Goal: Navigation & Orientation: Find specific page/section

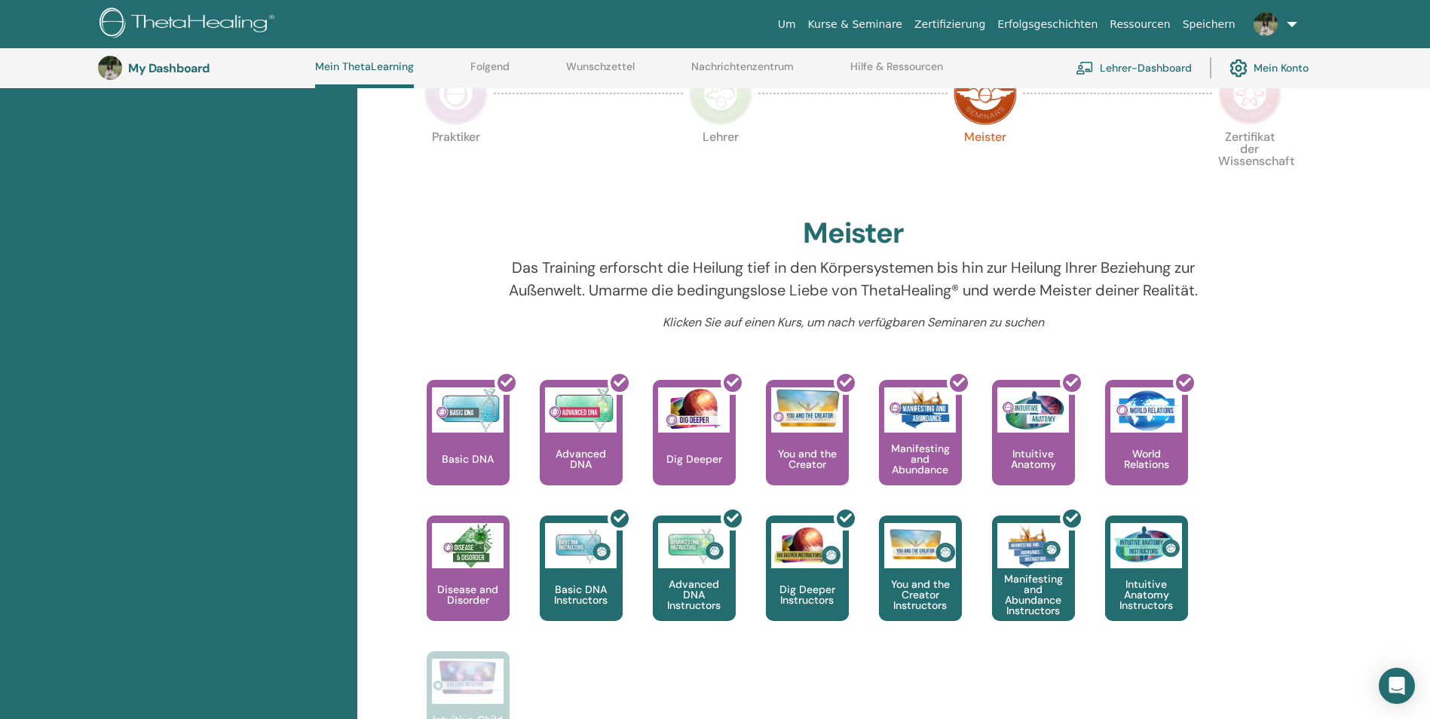
scroll to position [341, 0]
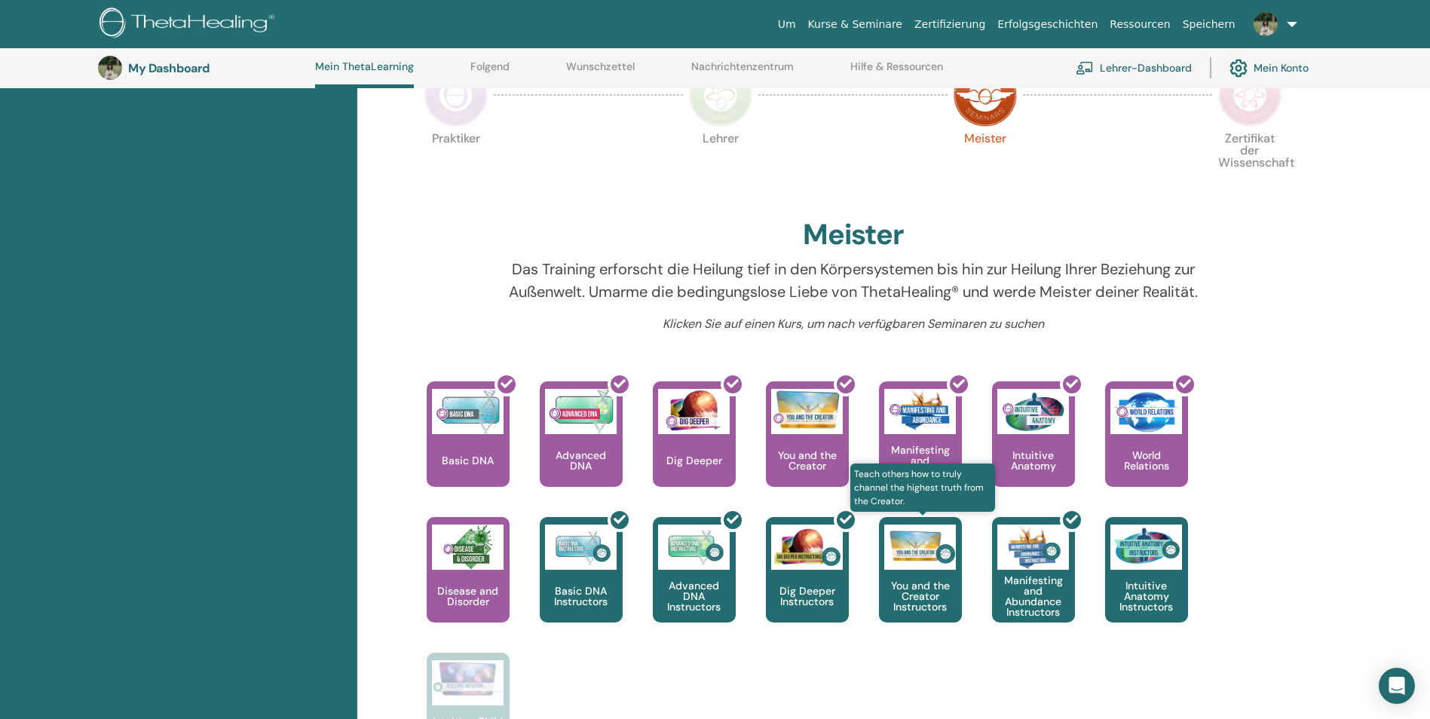
click at [914, 565] on img at bounding box center [920, 547] width 72 height 45
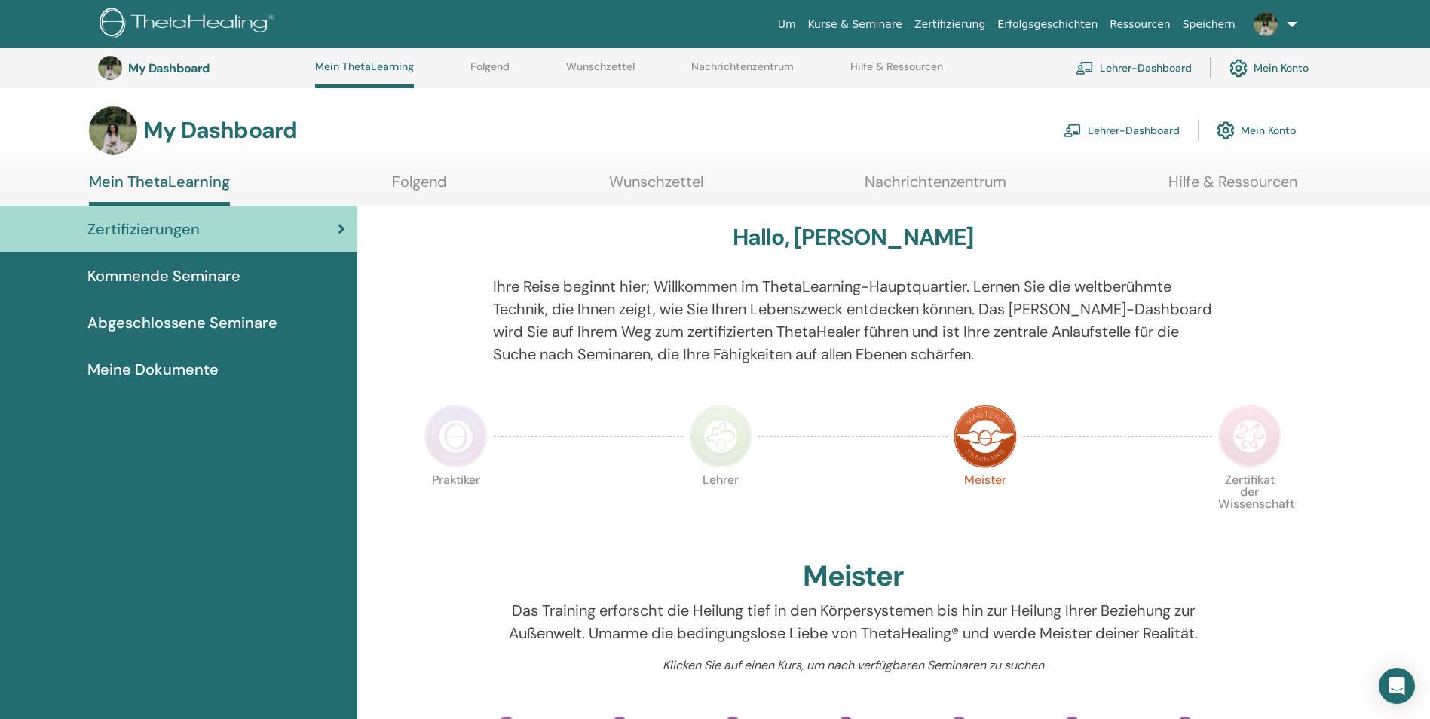
scroll to position [341, 0]
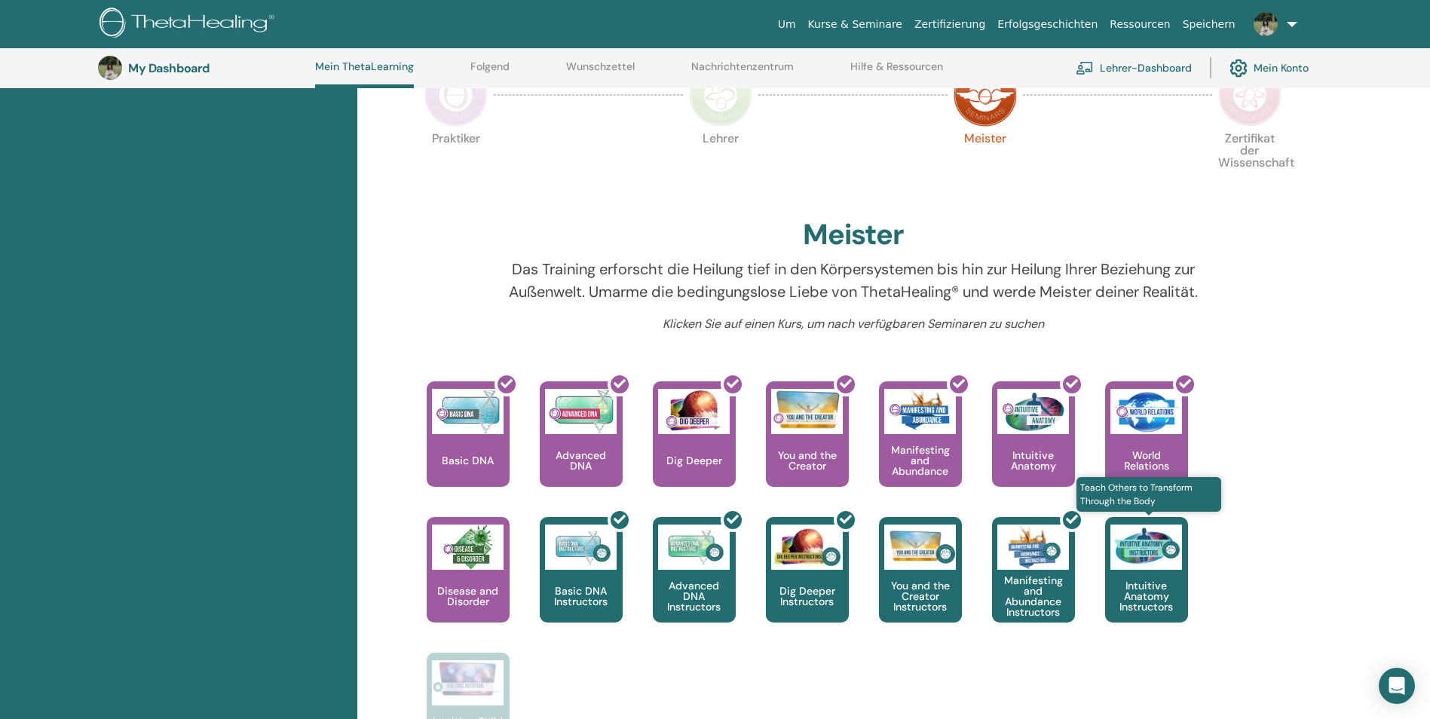
click at [1160, 599] on p "Intuitive Anatomy Instructors" at bounding box center [1146, 596] width 83 height 32
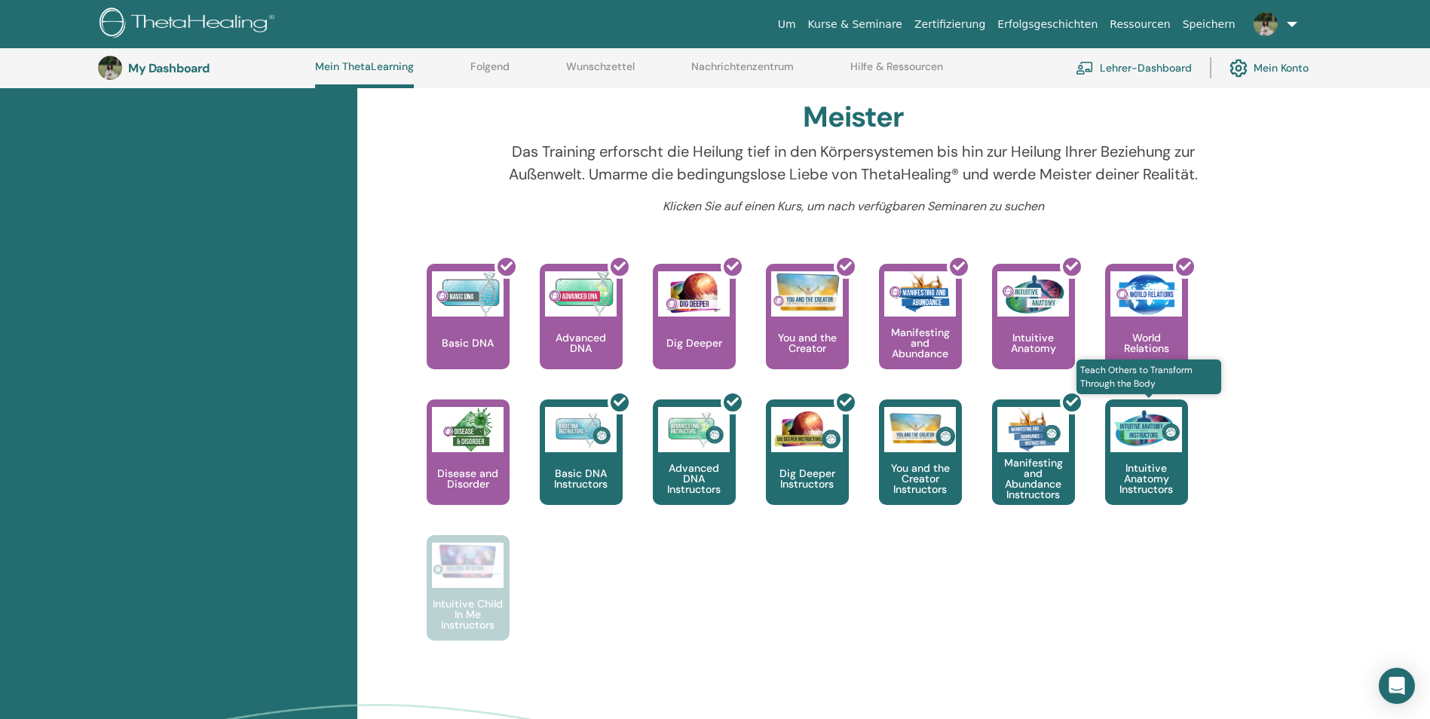
scroll to position [492, 0]
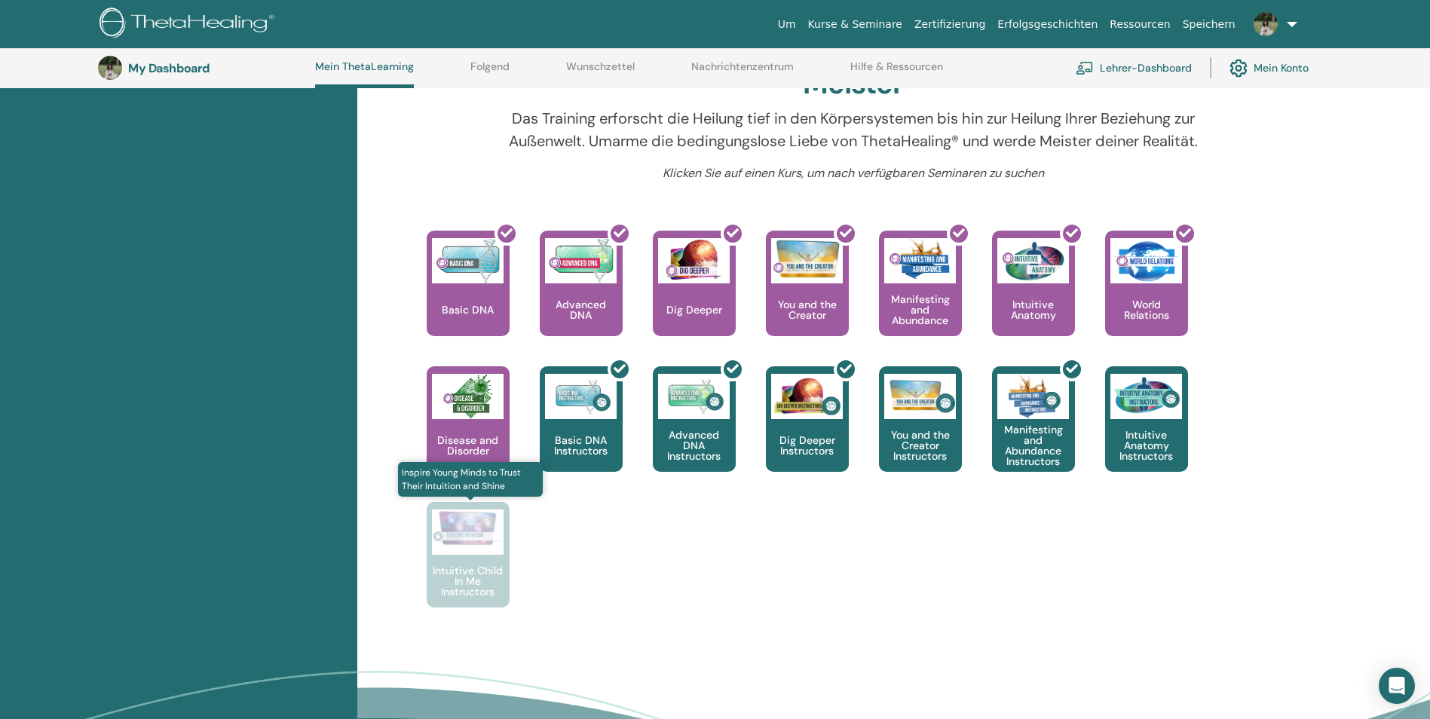
click at [465, 549] on div at bounding box center [468, 531] width 72 height 45
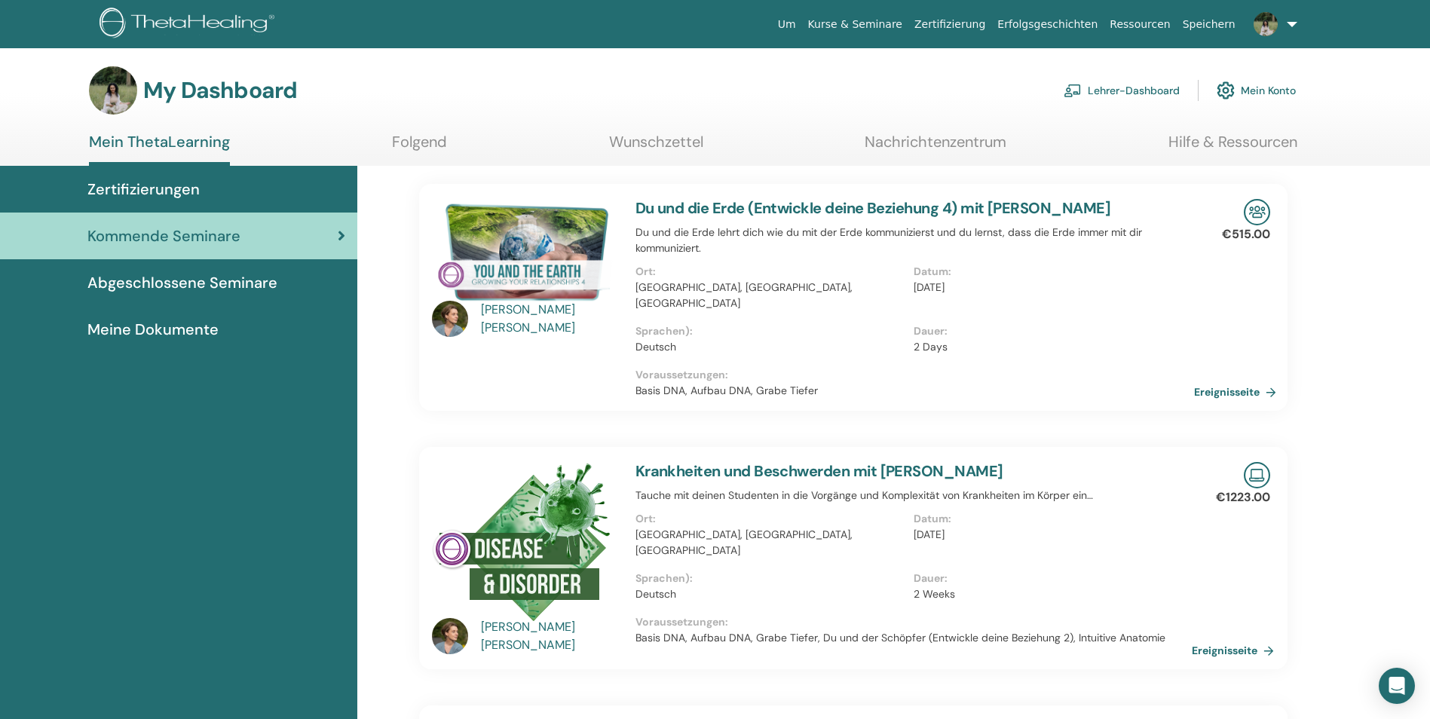
click at [1227, 381] on link "Ereignisseite" at bounding box center [1238, 392] width 88 height 23
